Goal: Register for event/course

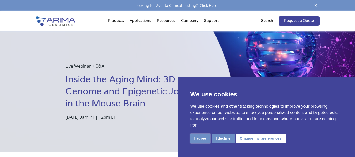
click at [196, 139] on button "I agree" at bounding box center [200, 139] width 20 height 10
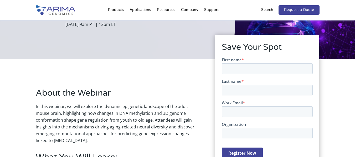
scroll to position [96, 0]
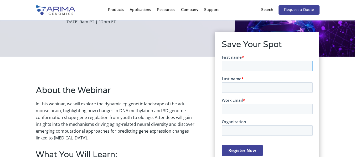
click at [240, 69] on input "First name *" at bounding box center [267, 66] width 91 height 11
click at [255, 66] on input "Karen Eduarda barbosa" at bounding box center [267, 66] width 91 height 11
click at [270, 88] on input "Last name *" at bounding box center [267, 87] width 91 height 11
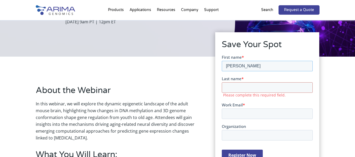
drag, startPoint x: 280, startPoint y: 65, endPoint x: 255, endPoint y: 66, distance: 25.8
click at [255, 66] on input "Karen Eduarda Barbosa" at bounding box center [267, 66] width 91 height 11
type input "Karen Eduarda"
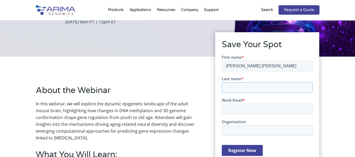
click at [257, 85] on input "Last name *" at bounding box center [267, 87] width 91 height 11
paste input "Barbosa"
type input "Barbosa"
click at [238, 105] on input "Work Email *" at bounding box center [267, 109] width 91 height 11
type input "kebarbosa@hcrp.usp.br"
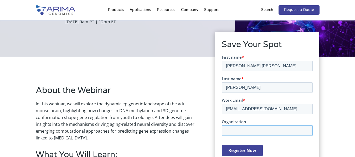
click at [263, 132] on input "Organization" at bounding box center [267, 130] width 91 height 11
type input "USP"
click at [248, 148] on input "Register Now" at bounding box center [242, 150] width 41 height 11
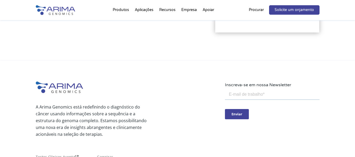
scroll to position [155, 0]
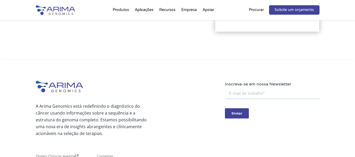
click at [248, 90] on input "email" at bounding box center [272, 94] width 95 height 11
type input "kebarbosa@hcrp.usp.br"
click at [241, 115] on input "Enviar" at bounding box center [237, 113] width 24 height 10
type input "Submit"
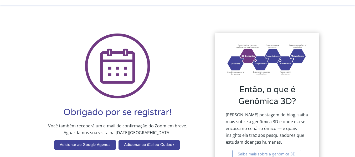
scroll to position [0, 0]
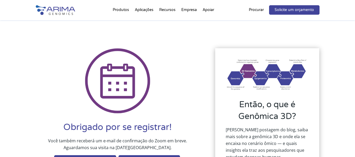
click at [59, 8] on img at bounding box center [55, 10] width 39 height 10
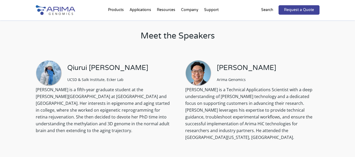
scroll to position [349, 0]
